Goal: Navigation & Orientation: Find specific page/section

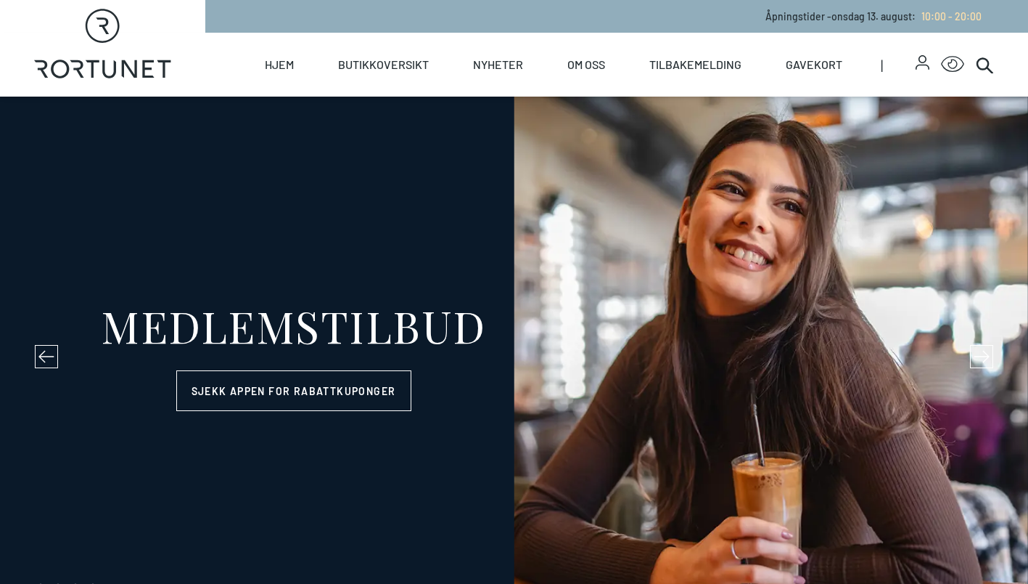
select select "NO"
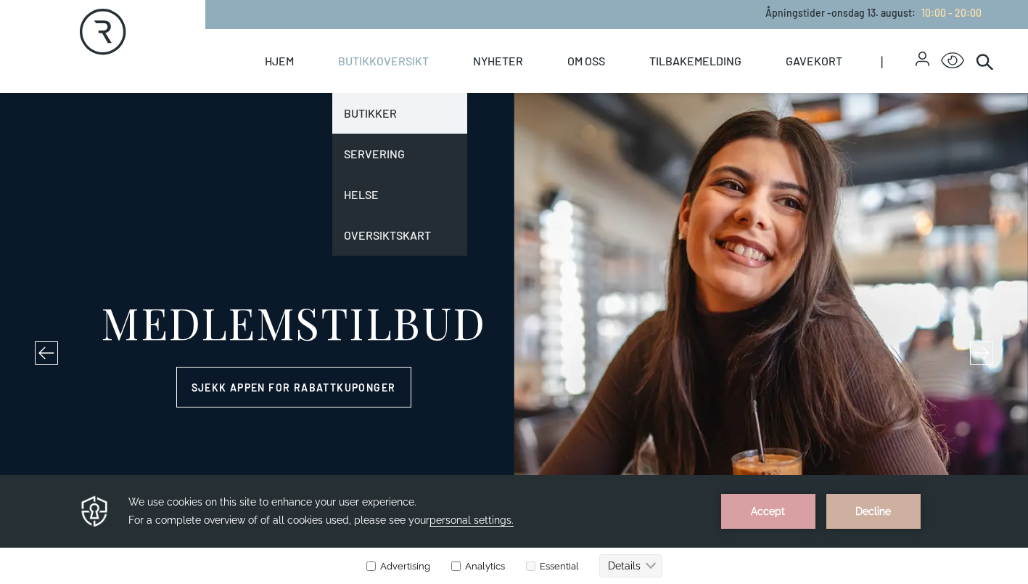
click at [372, 102] on link "Butikker" at bounding box center [399, 113] width 135 height 41
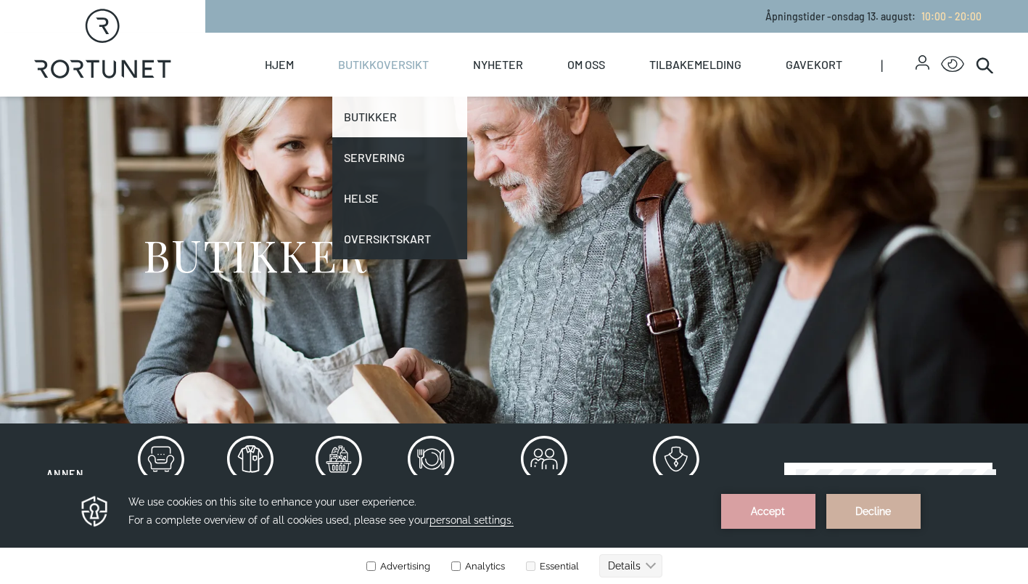
scroll to position [116, 0]
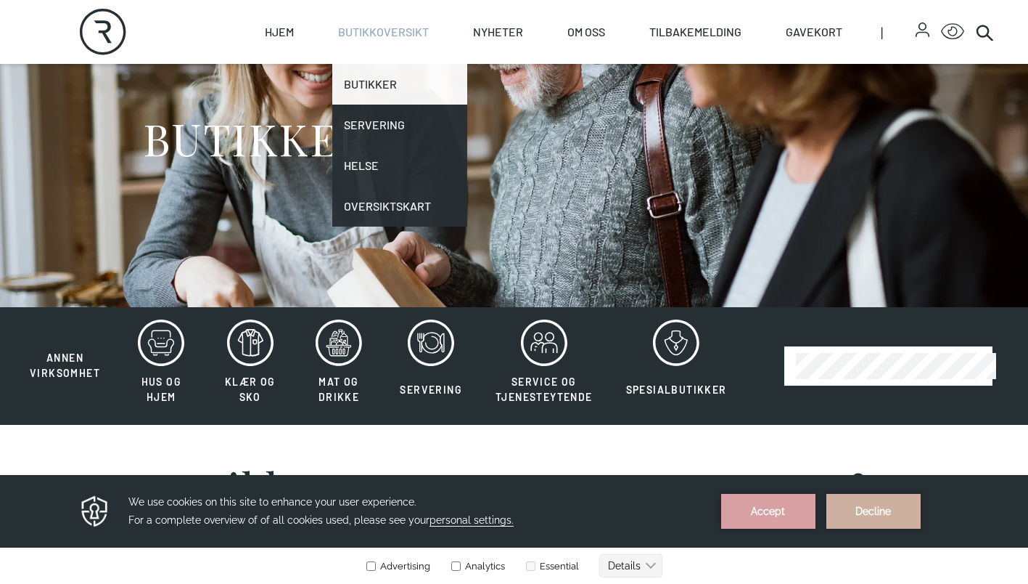
click at [371, 92] on link "Butikker" at bounding box center [399, 84] width 135 height 41
